Goal: Task Accomplishment & Management: Use online tool/utility

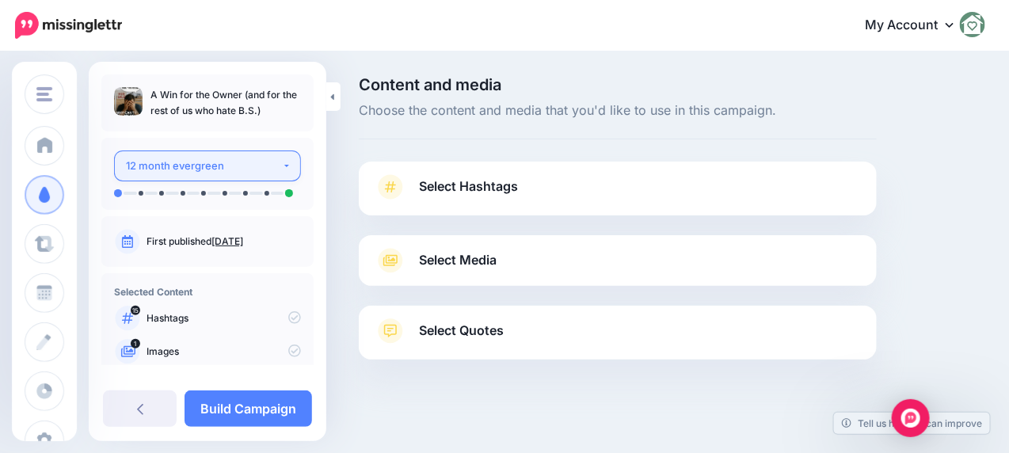
click at [215, 169] on div "12 month evergreen" at bounding box center [204, 166] width 156 height 18
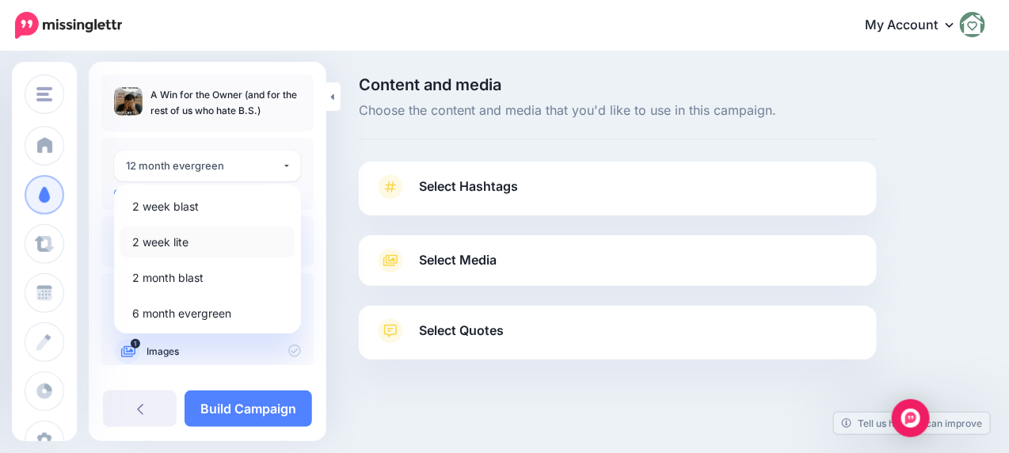
click at [145, 239] on span "2 week lite" at bounding box center [160, 242] width 56 height 19
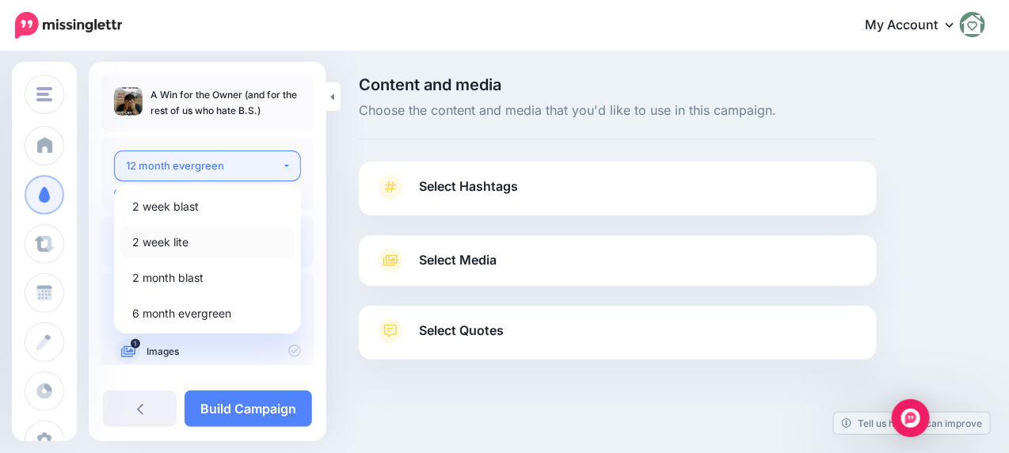
select select "******"
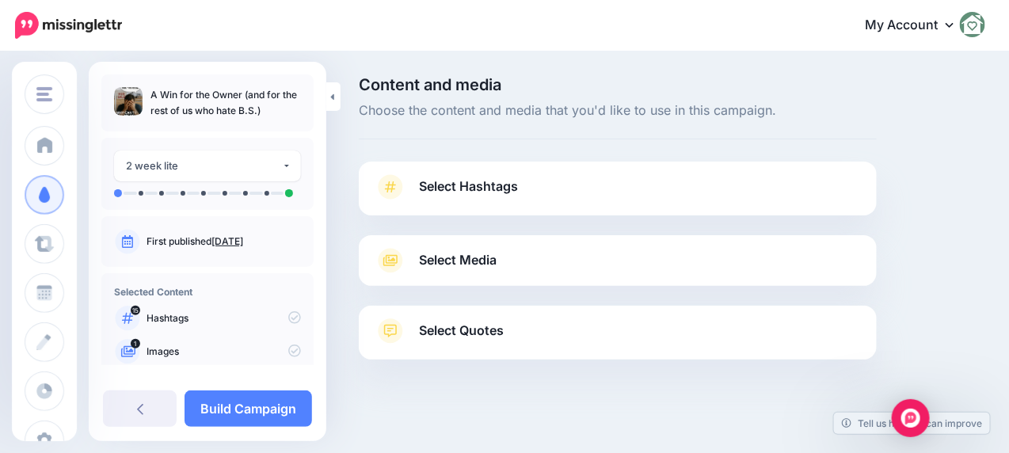
click at [476, 187] on span "Select Hashtags" at bounding box center [468, 186] width 99 height 21
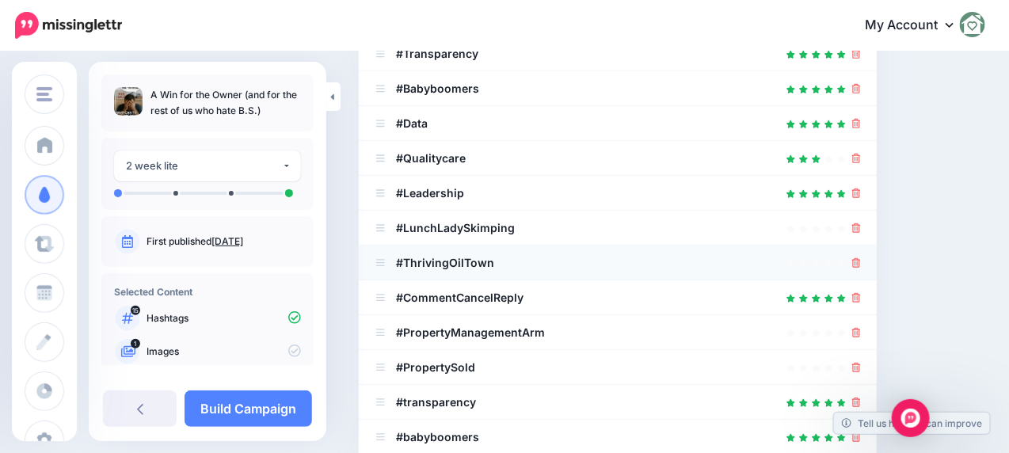
scroll to position [387, 0]
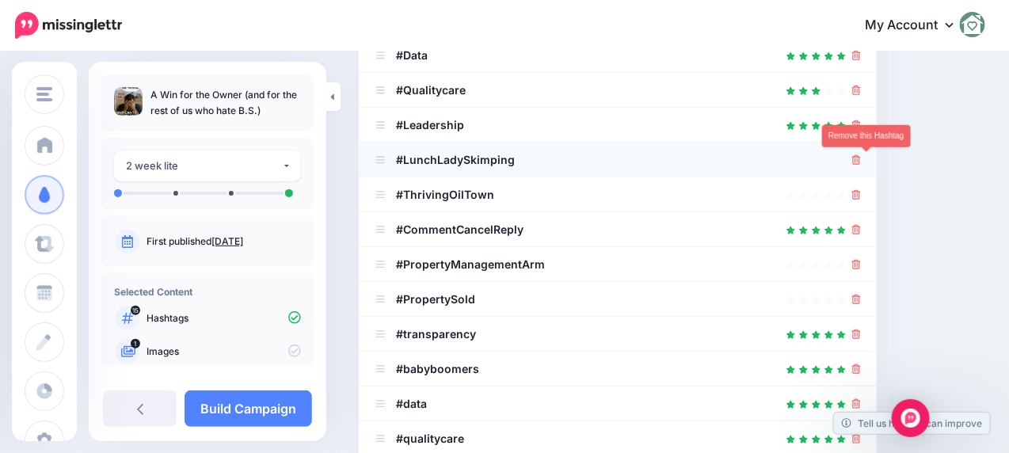
click at [861, 160] on icon at bounding box center [856, 160] width 9 height 10
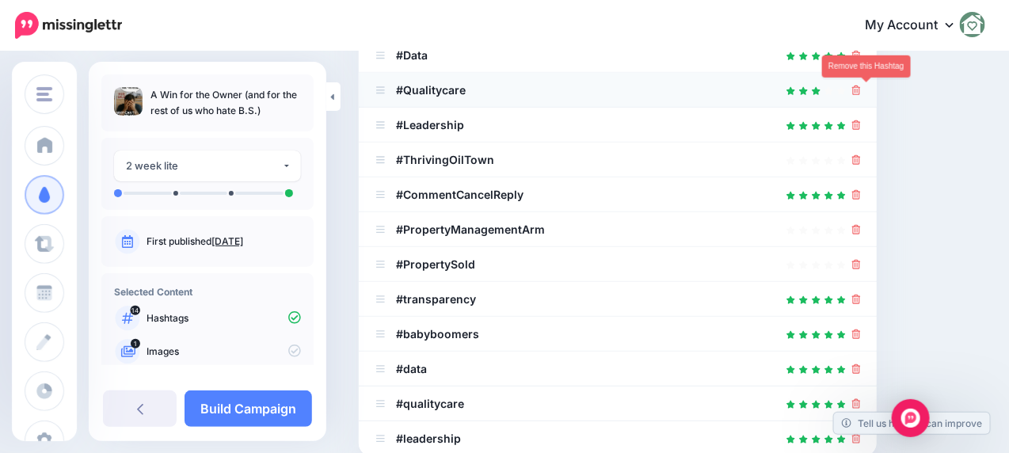
click at [861, 86] on icon at bounding box center [856, 91] width 9 height 10
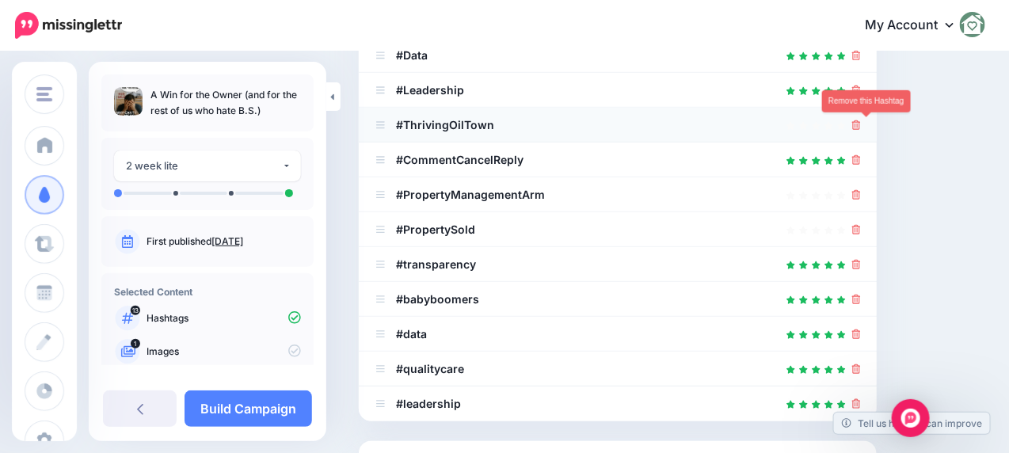
click at [861, 122] on icon at bounding box center [856, 125] width 9 height 10
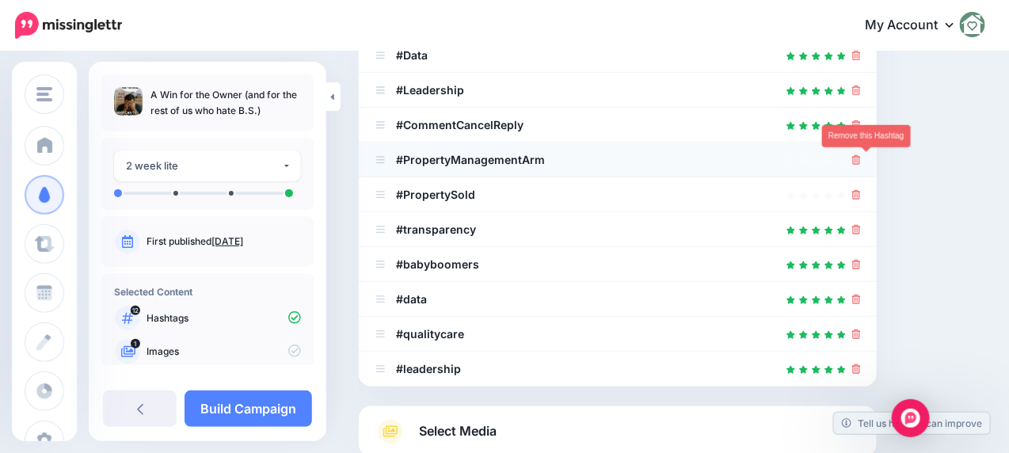
click at [861, 157] on icon at bounding box center [856, 160] width 9 height 10
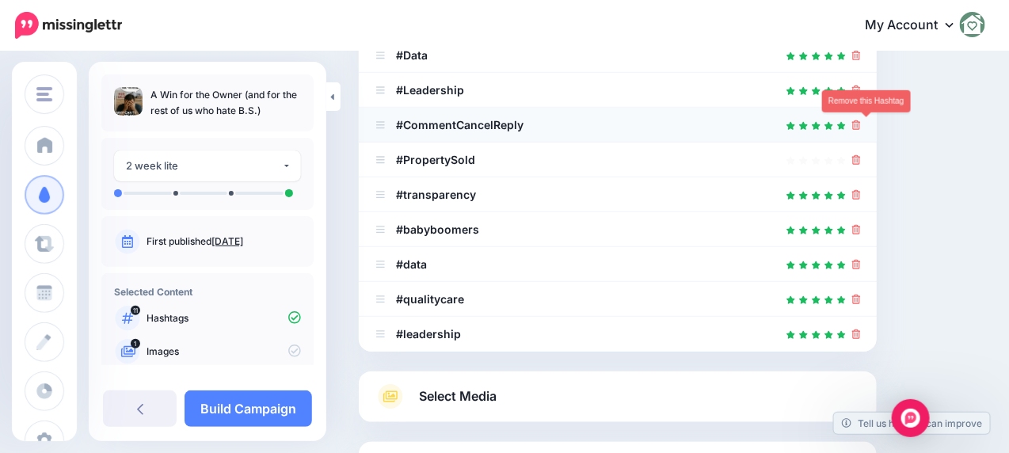
click at [861, 118] on link at bounding box center [856, 124] width 9 height 13
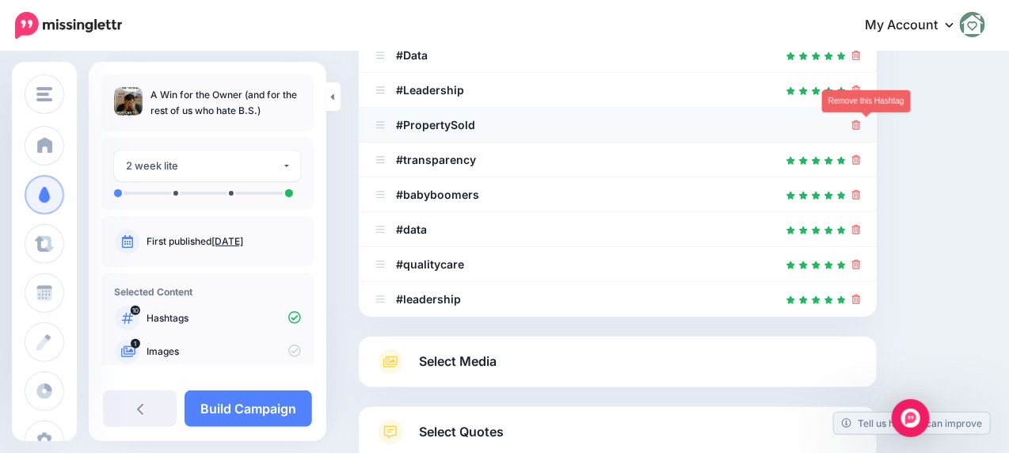
click at [861, 125] on icon at bounding box center [856, 125] width 9 height 10
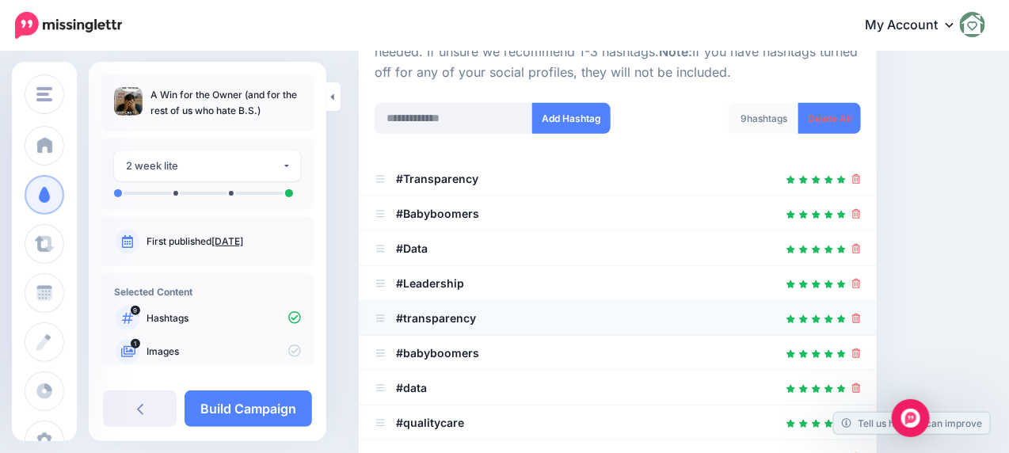
scroll to position [229, 0]
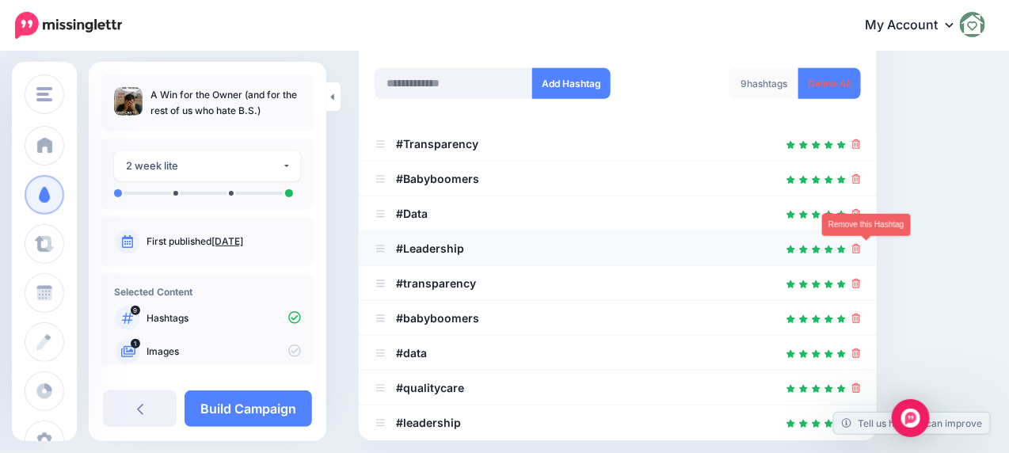
click at [861, 249] on icon at bounding box center [856, 249] width 9 height 10
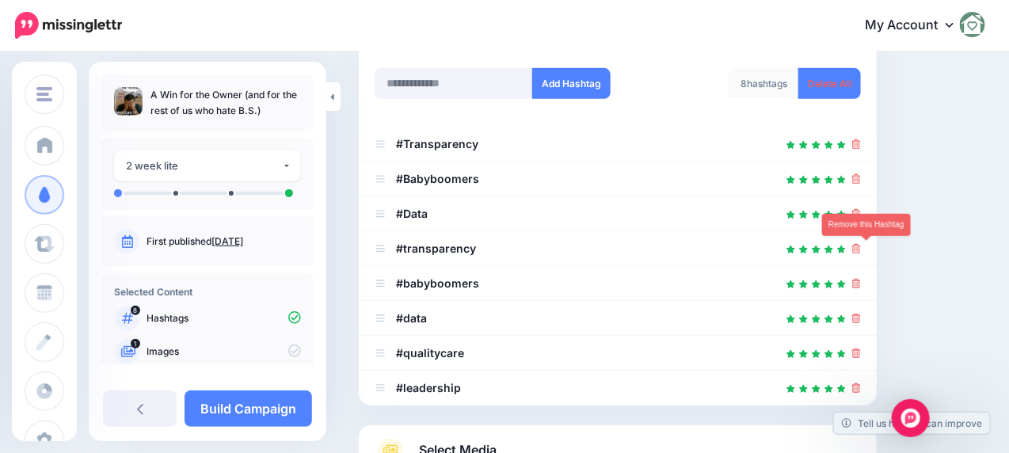
click at [861, 249] on icon at bounding box center [856, 249] width 9 height 10
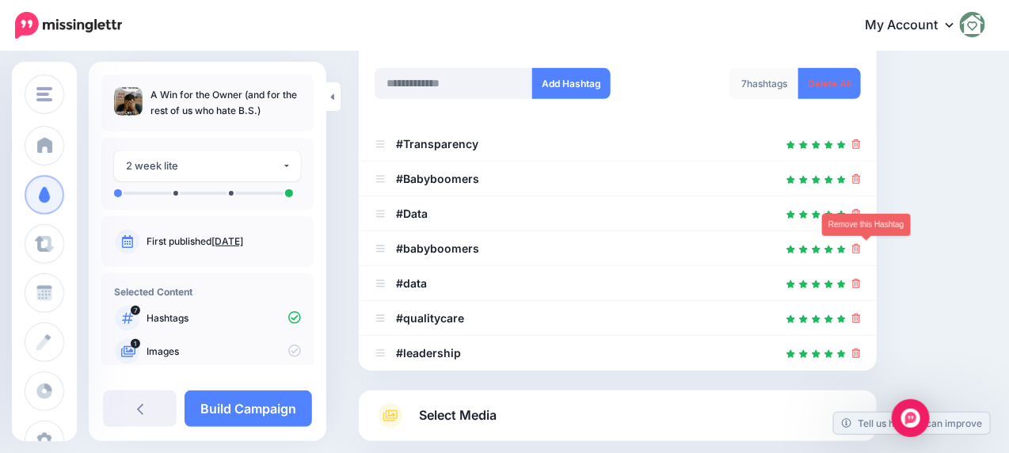
click at [861, 249] on icon at bounding box center [856, 249] width 9 height 10
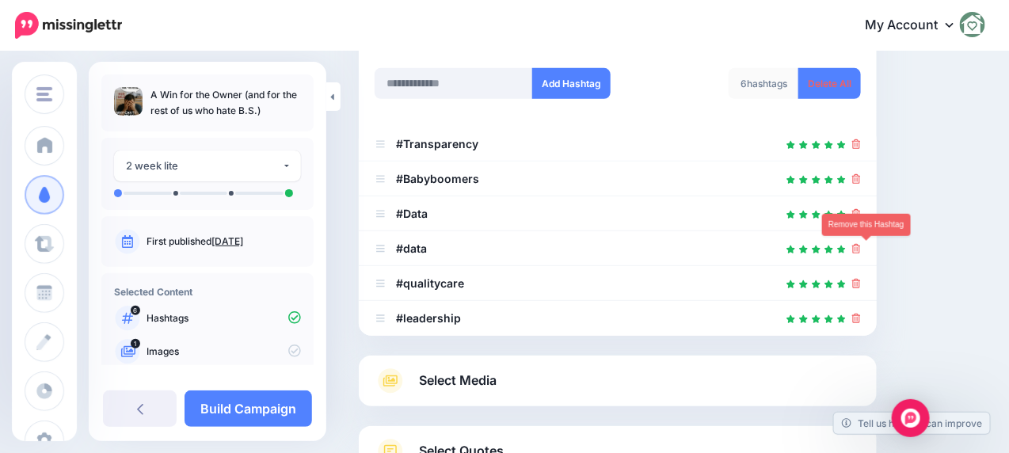
click at [861, 249] on icon at bounding box center [856, 249] width 9 height 10
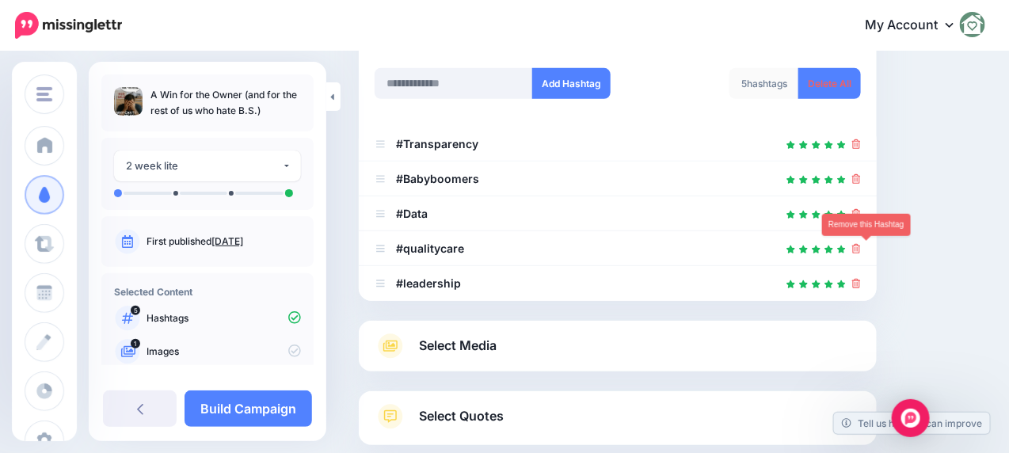
click at [861, 249] on icon at bounding box center [856, 249] width 9 height 10
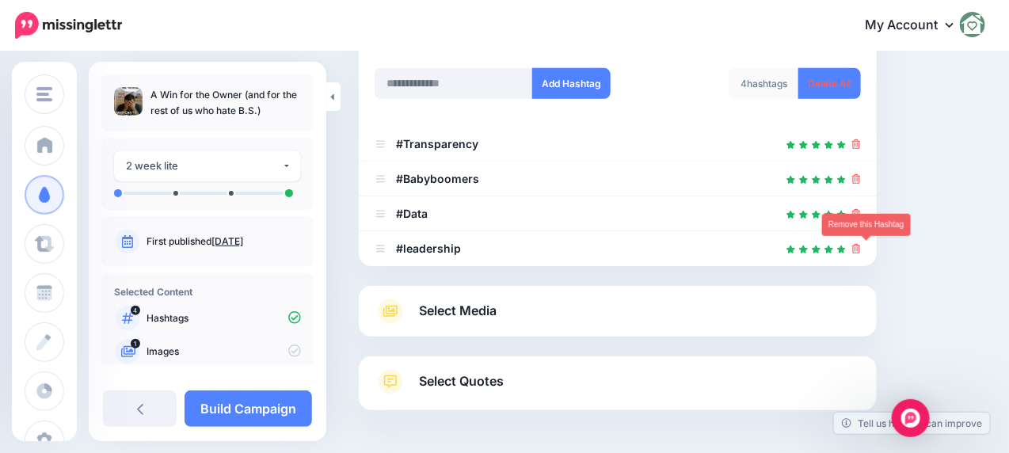
click at [861, 249] on icon at bounding box center [856, 249] width 9 height 10
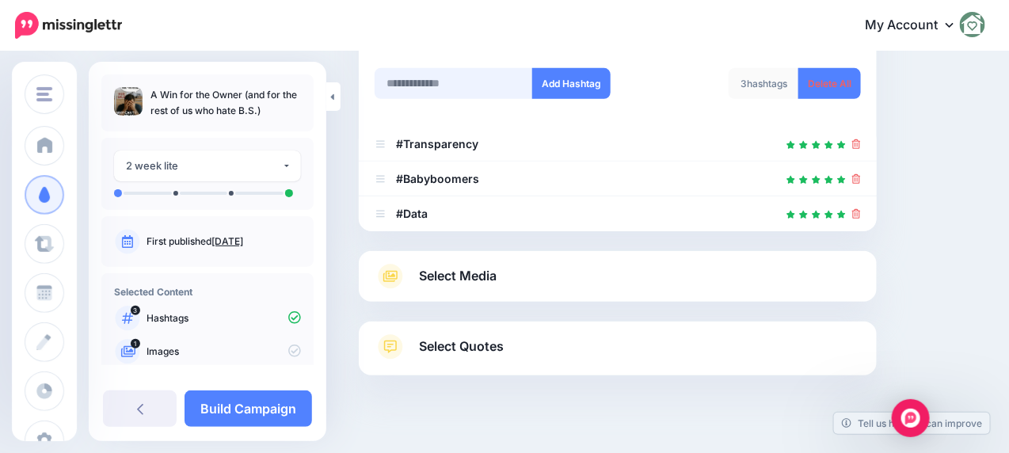
click at [449, 84] on input "text" at bounding box center [454, 83] width 158 height 31
type input "**********"
click at [589, 80] on button "Add Hashtag" at bounding box center [571, 83] width 78 height 31
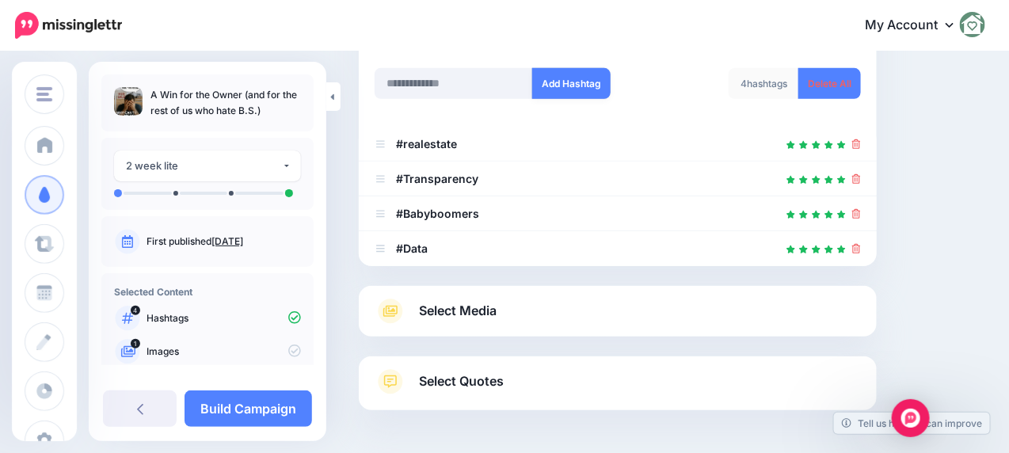
scroll to position [288, 0]
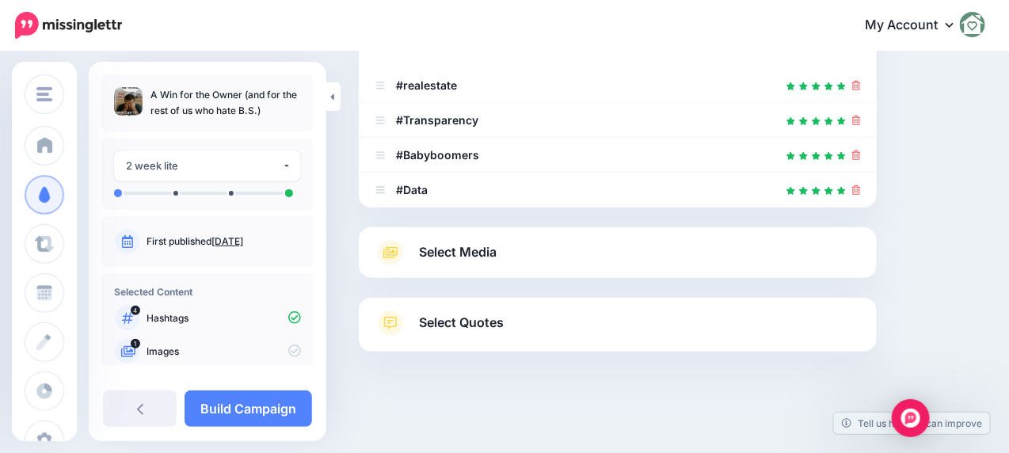
click at [445, 84] on b "#realestate" at bounding box center [426, 84] width 61 height 13
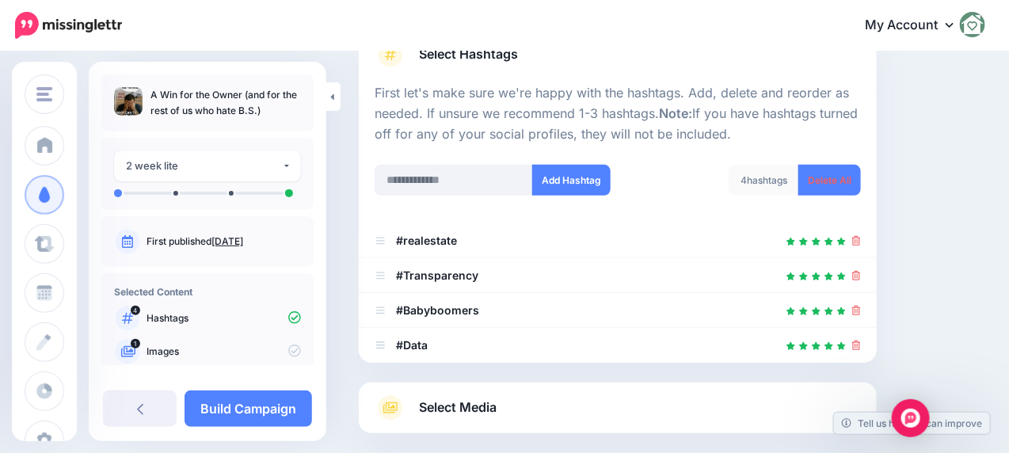
scroll to position [129, 0]
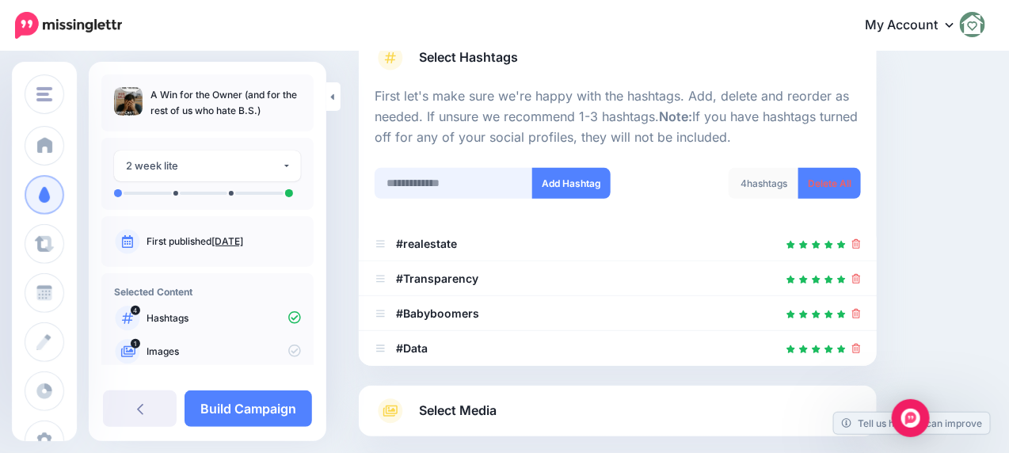
click at [421, 183] on input "text" at bounding box center [454, 183] width 158 height 31
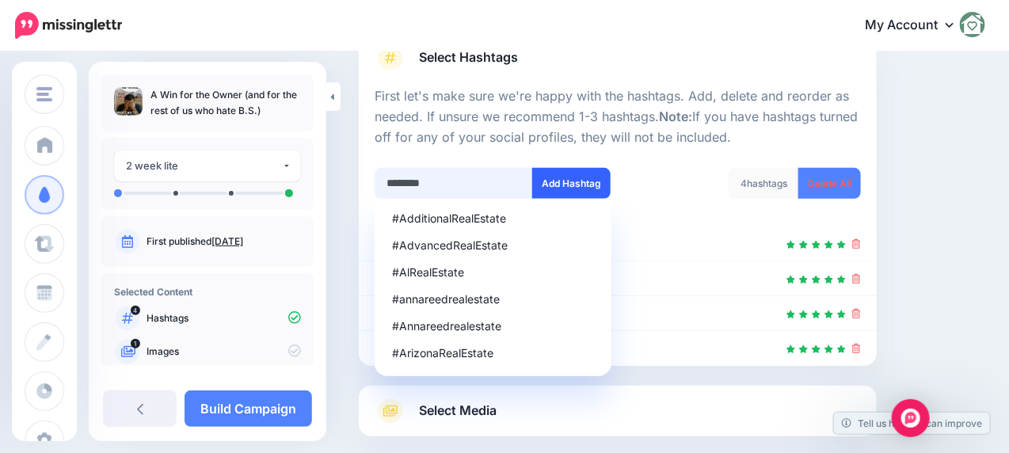
type input "********"
click at [562, 178] on button "Add Hashtag" at bounding box center [571, 183] width 78 height 31
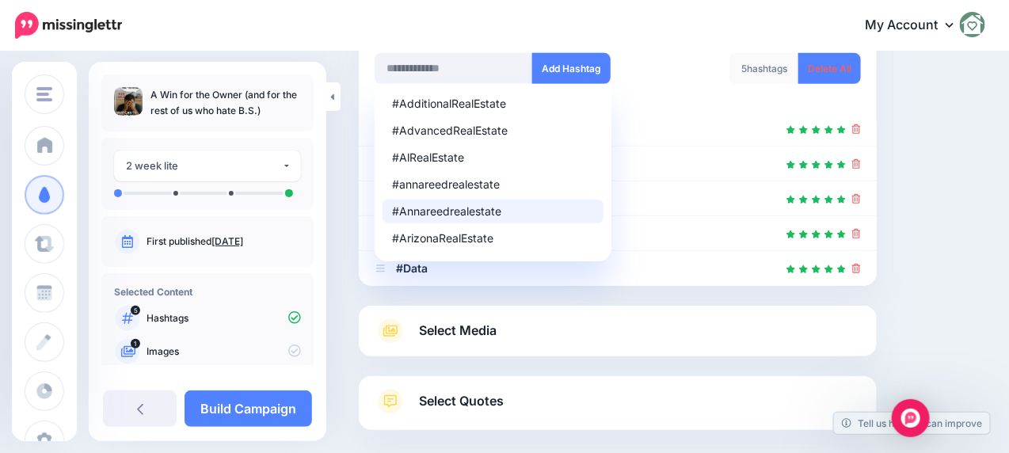
scroll to position [165, 0]
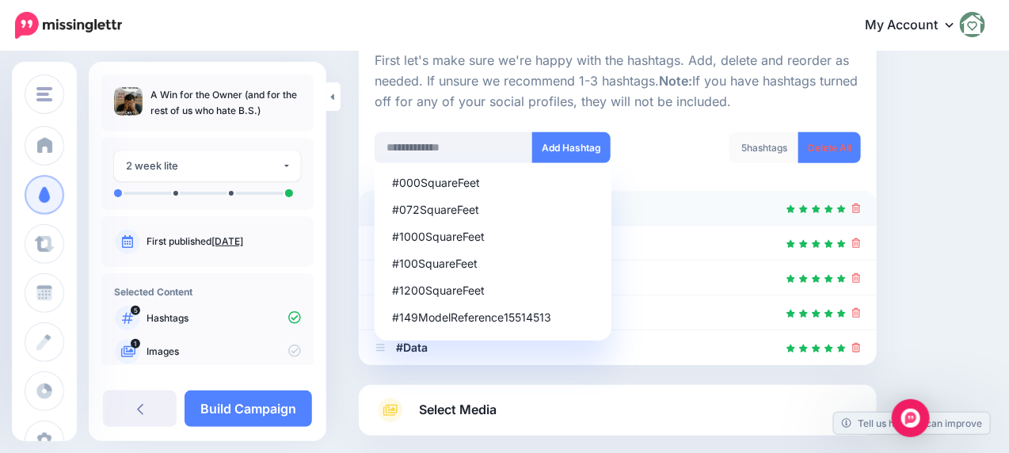
click at [656, 217] on li "#realestate" at bounding box center [618, 208] width 518 height 35
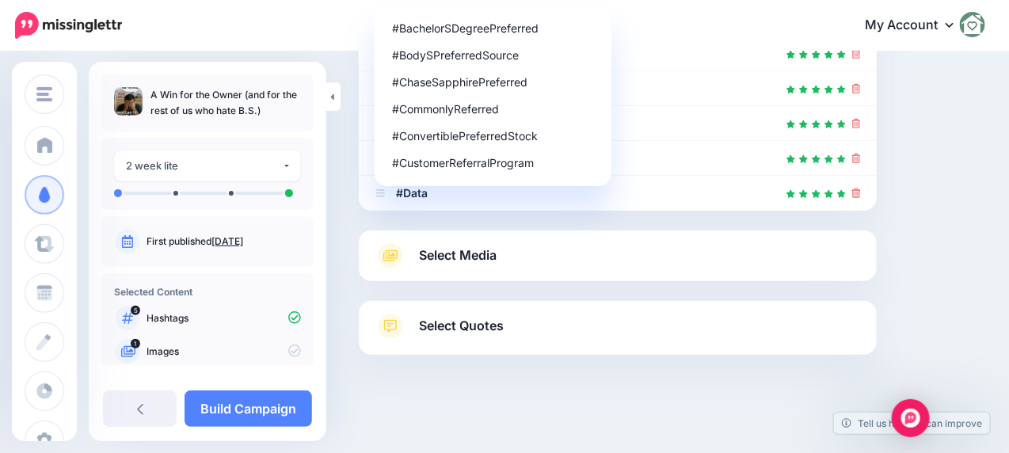
scroll to position [323, 0]
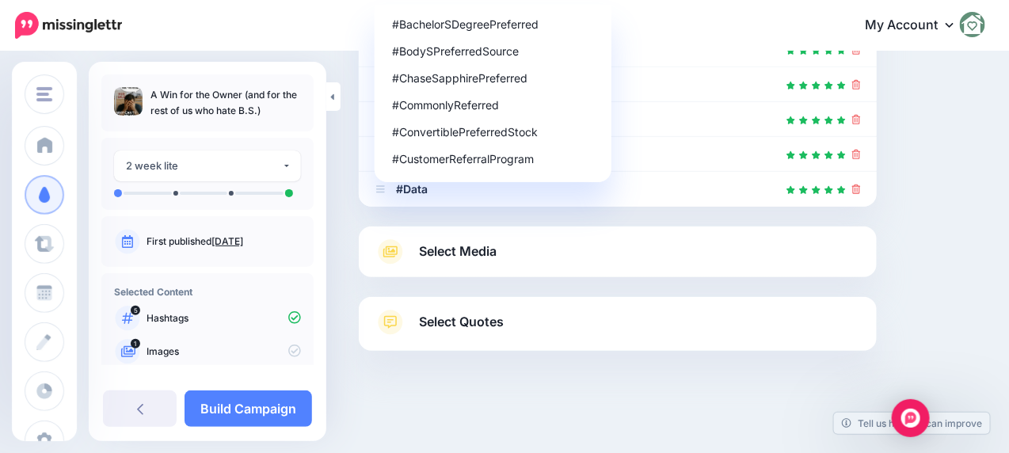
click at [655, 251] on link "Select Media" at bounding box center [618, 251] width 486 height 25
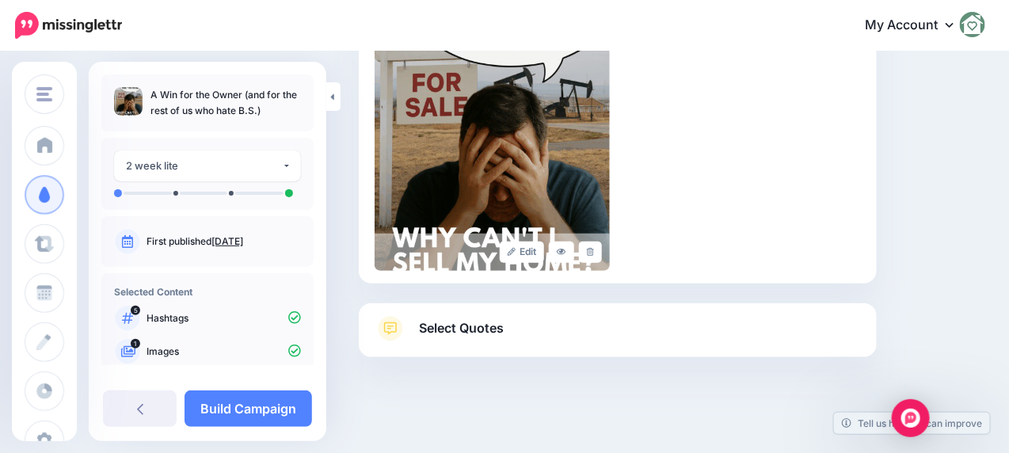
scroll to position [421, 0]
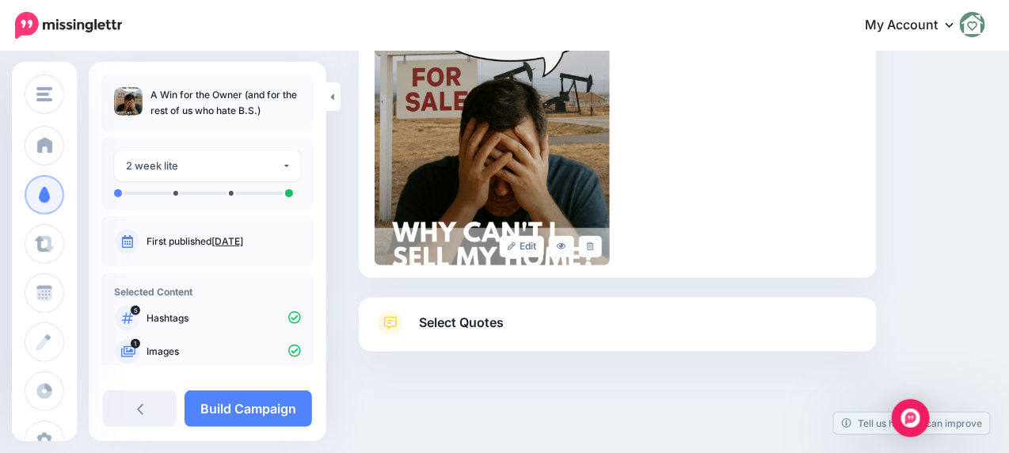
click at [566, 337] on link "Select Quotes" at bounding box center [618, 330] width 486 height 41
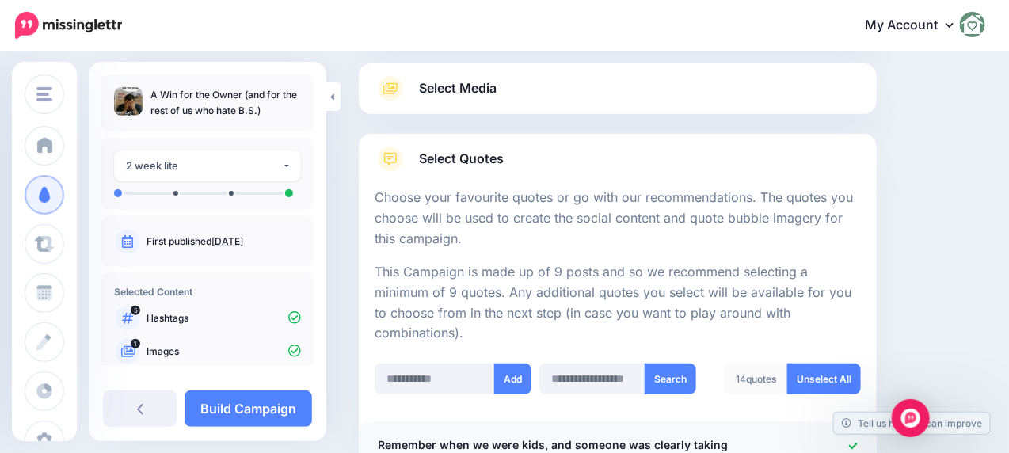
scroll to position [396, 0]
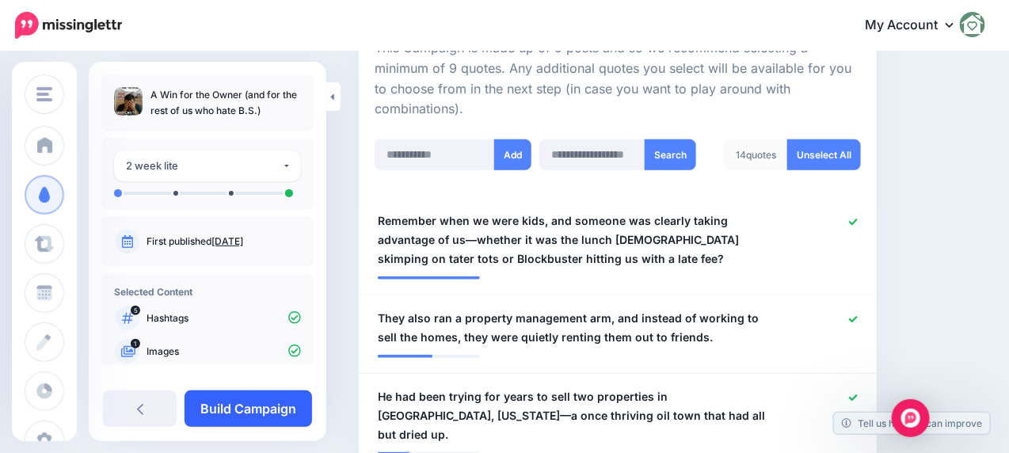
click at [239, 413] on link "Build Campaign" at bounding box center [249, 408] width 128 height 36
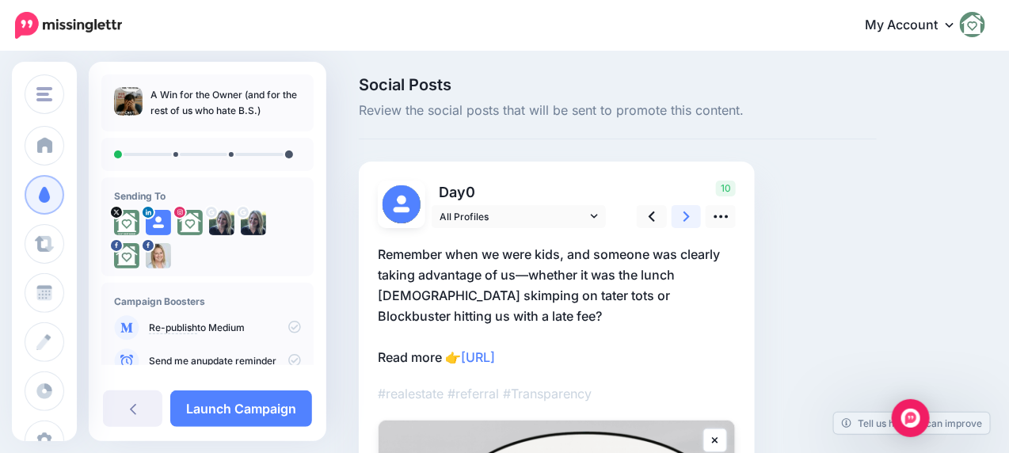
click at [682, 215] on link at bounding box center [687, 216] width 30 height 23
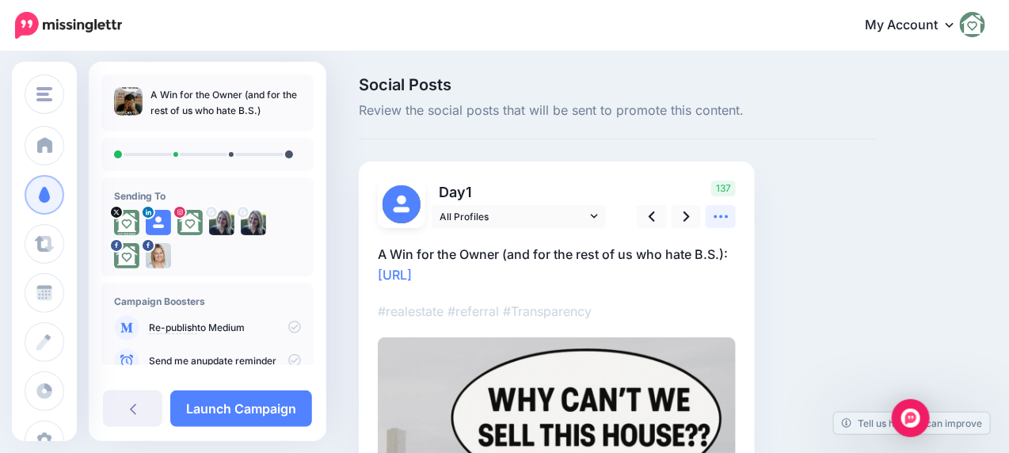
click at [716, 215] on icon at bounding box center [721, 216] width 14 height 3
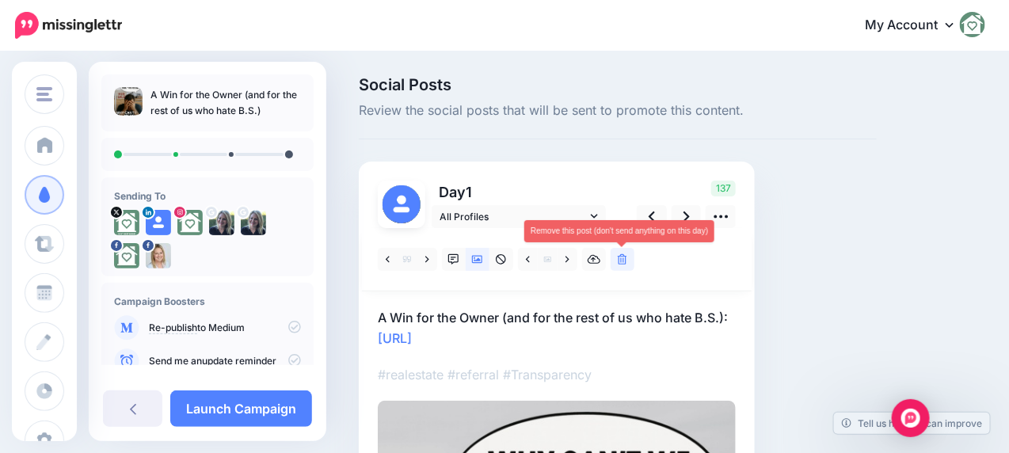
click at [623, 259] on icon at bounding box center [623, 259] width 10 height 11
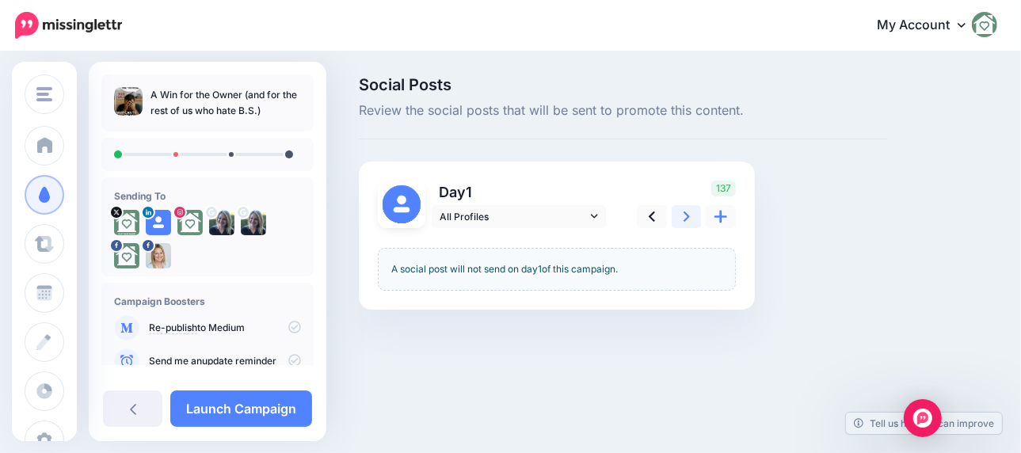
click at [686, 217] on icon at bounding box center [687, 216] width 6 height 17
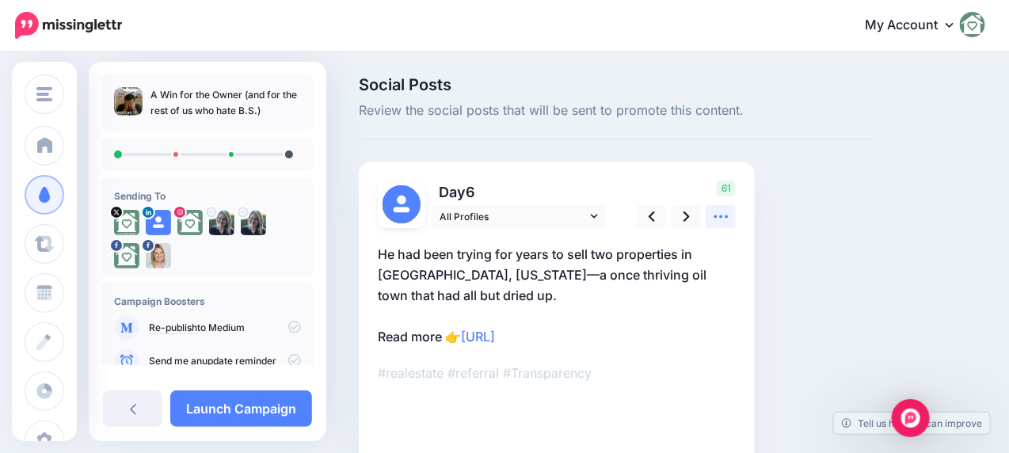
click at [718, 217] on icon at bounding box center [721, 216] width 17 height 17
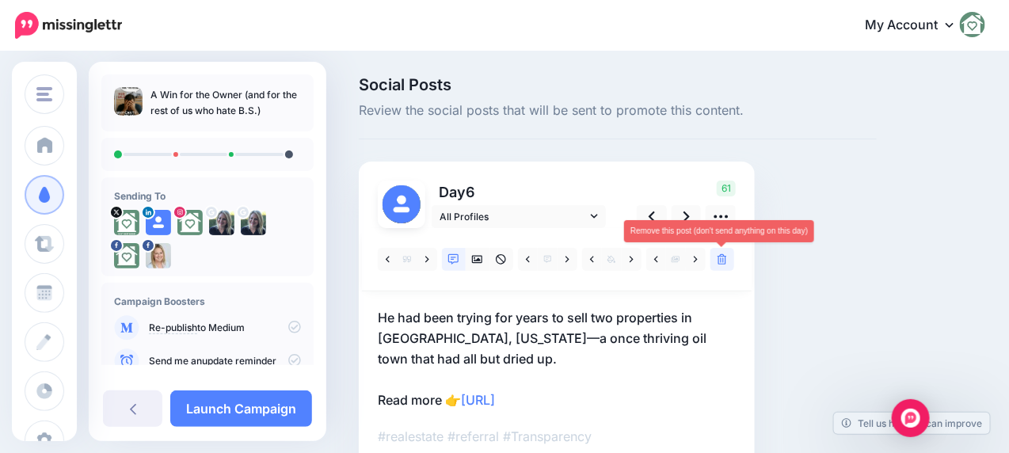
click at [720, 257] on icon at bounding box center [723, 259] width 10 height 11
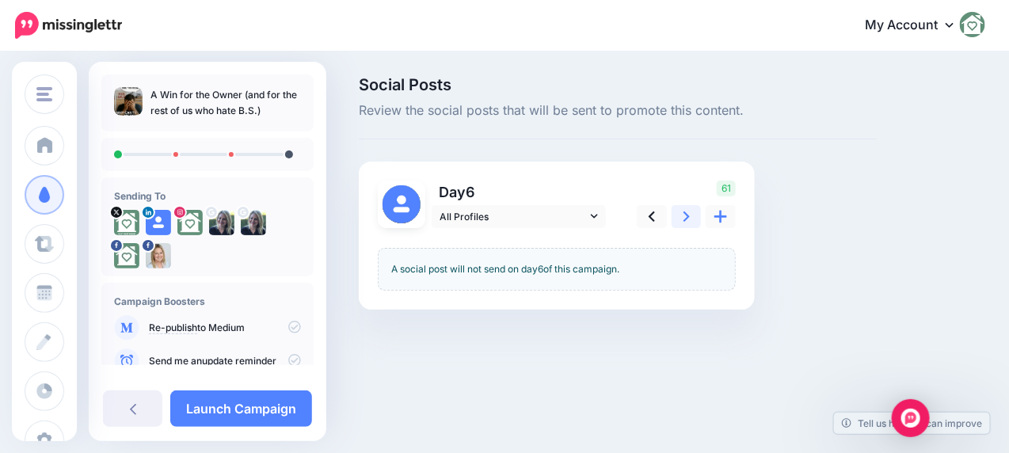
click at [684, 216] on icon at bounding box center [687, 216] width 6 height 17
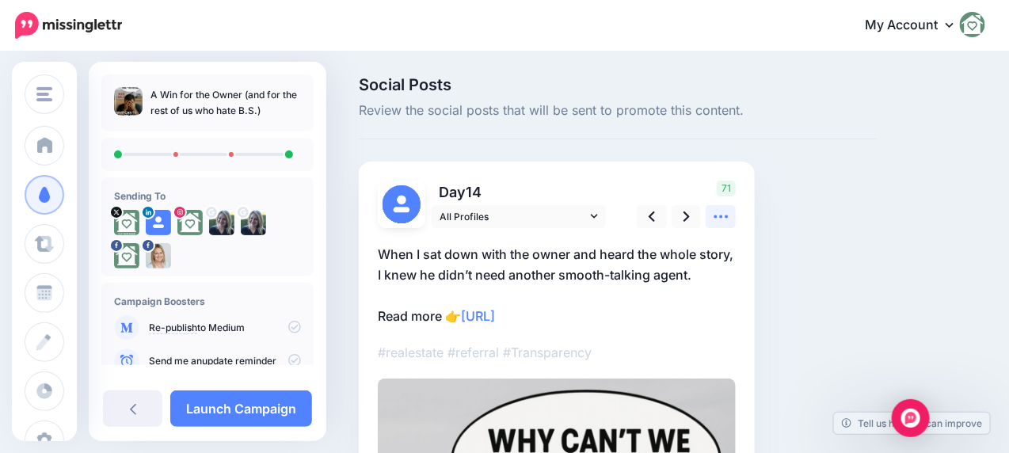
click at [726, 222] on icon at bounding box center [721, 216] width 17 height 17
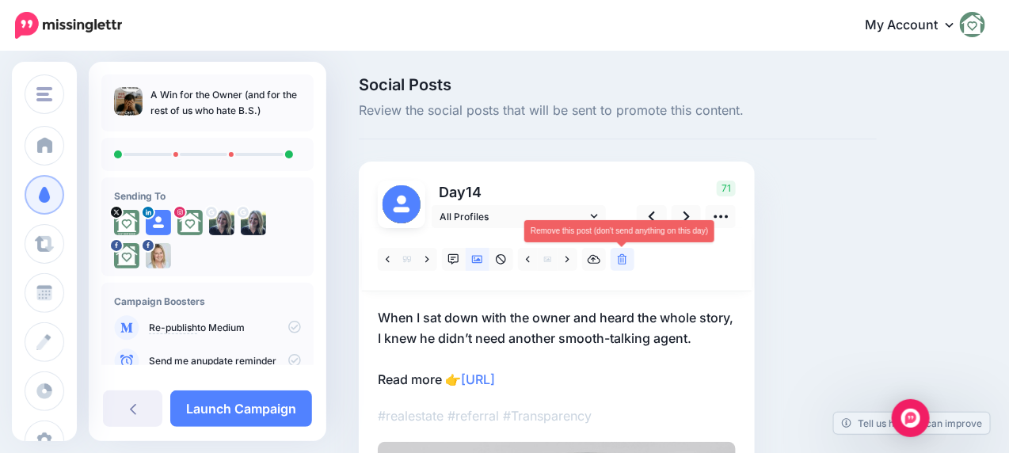
click at [619, 261] on icon at bounding box center [623, 259] width 10 height 11
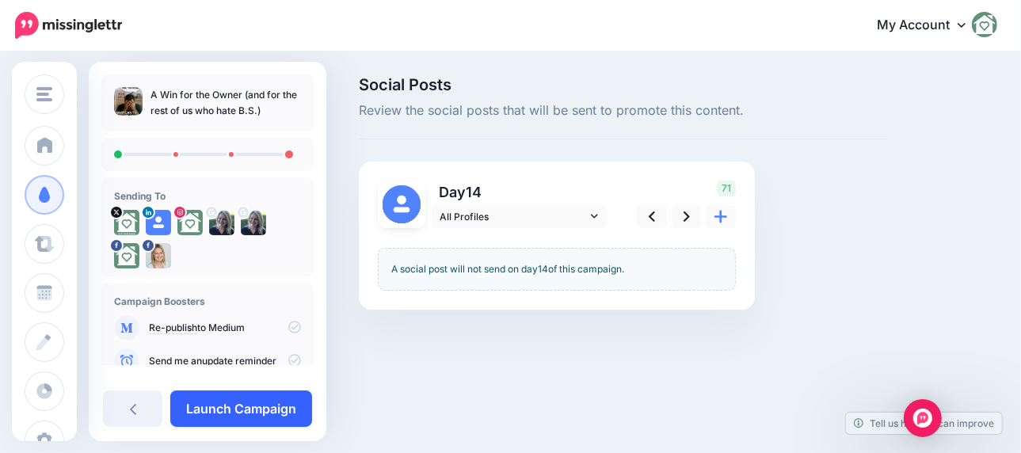
click at [207, 420] on link "Launch Campaign" at bounding box center [241, 408] width 142 height 36
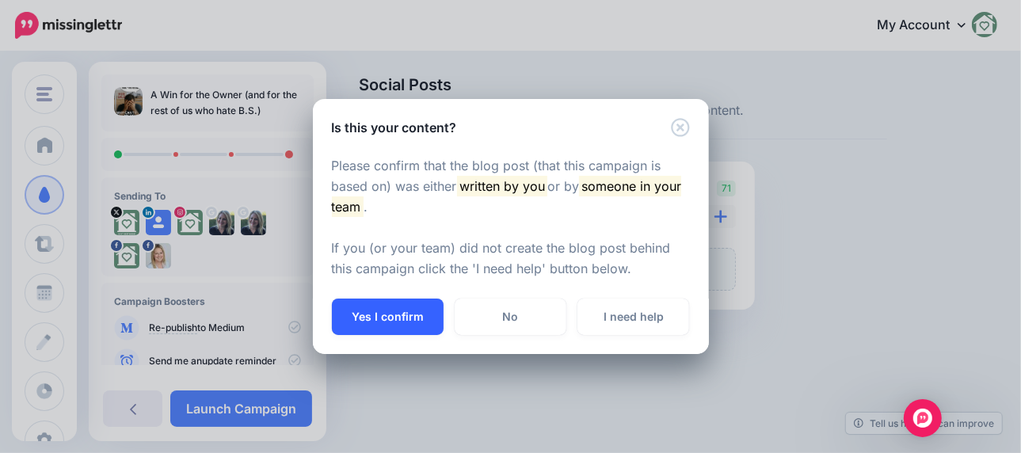
click at [346, 314] on button "Yes I confirm" at bounding box center [388, 317] width 112 height 36
